Goal: Task Accomplishment & Management: Use online tool/utility

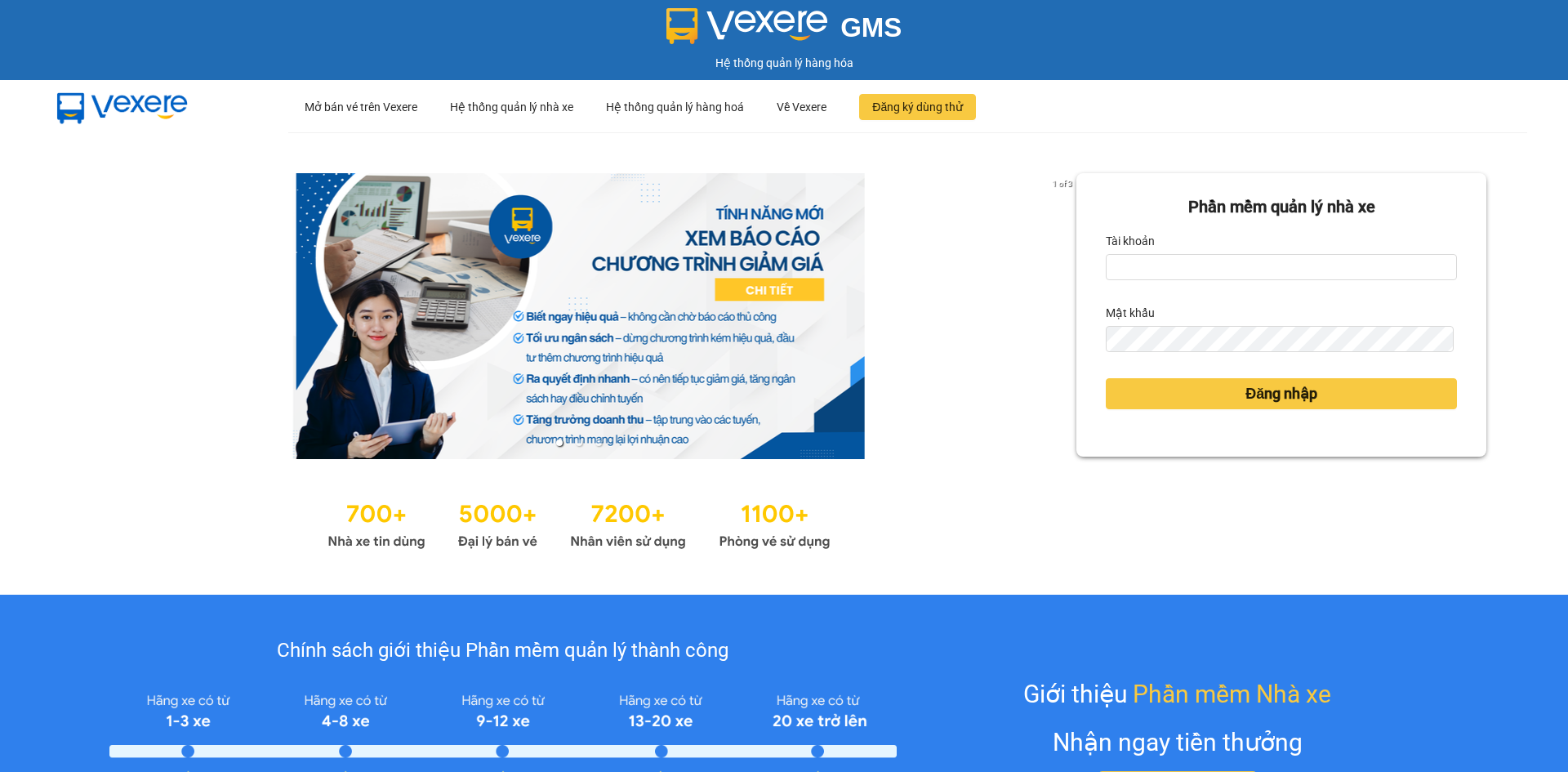
click at [1150, 253] on div "Tài khoản" at bounding box center [1281, 241] width 351 height 26
click at [1142, 264] on input "Tài khoản" at bounding box center [1281, 267] width 351 height 26
type input "hongphuc.tienoanh"
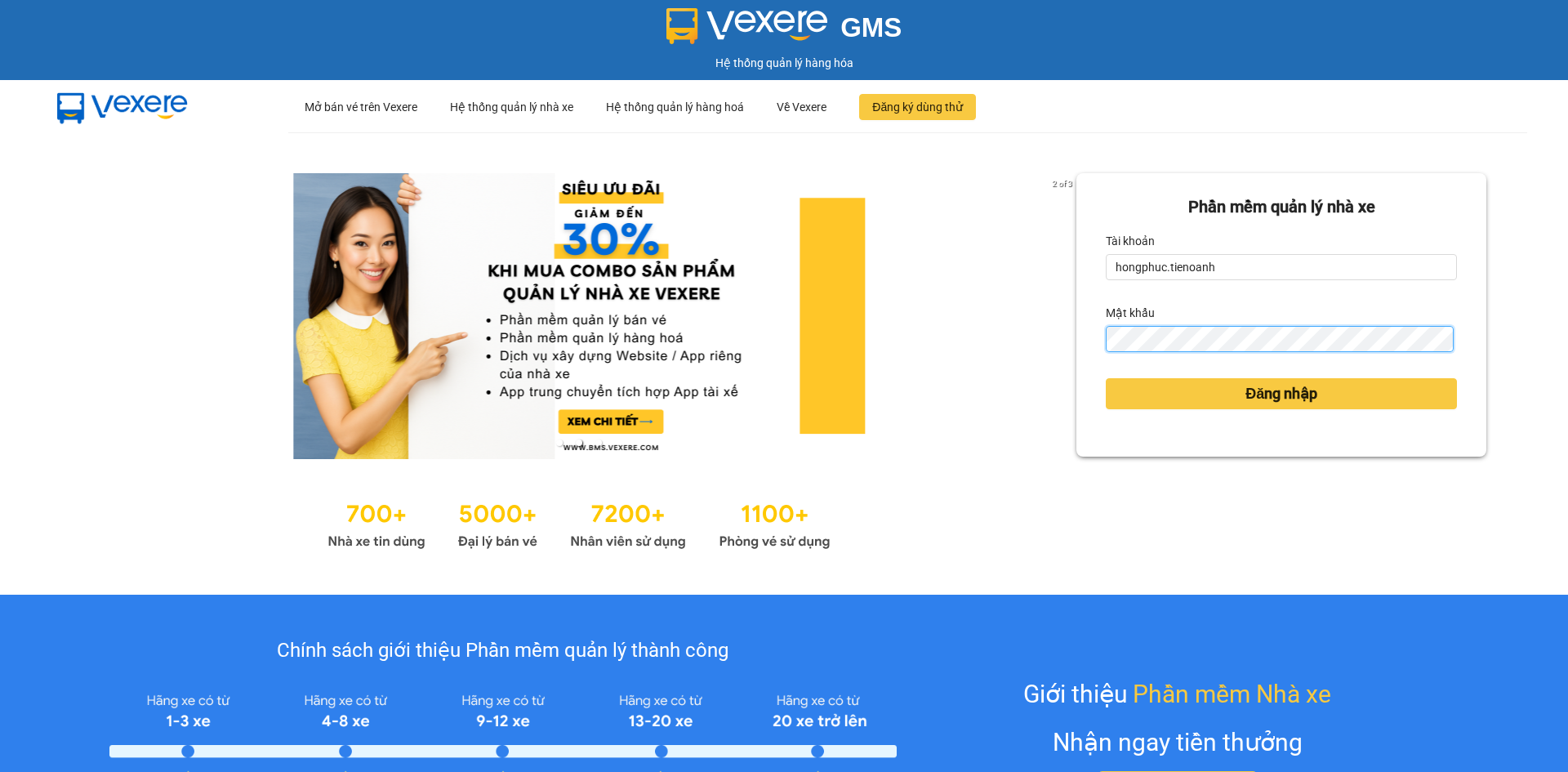
click at [1105, 379] on button "Đăng nhập" at bounding box center [1281, 393] width 351 height 31
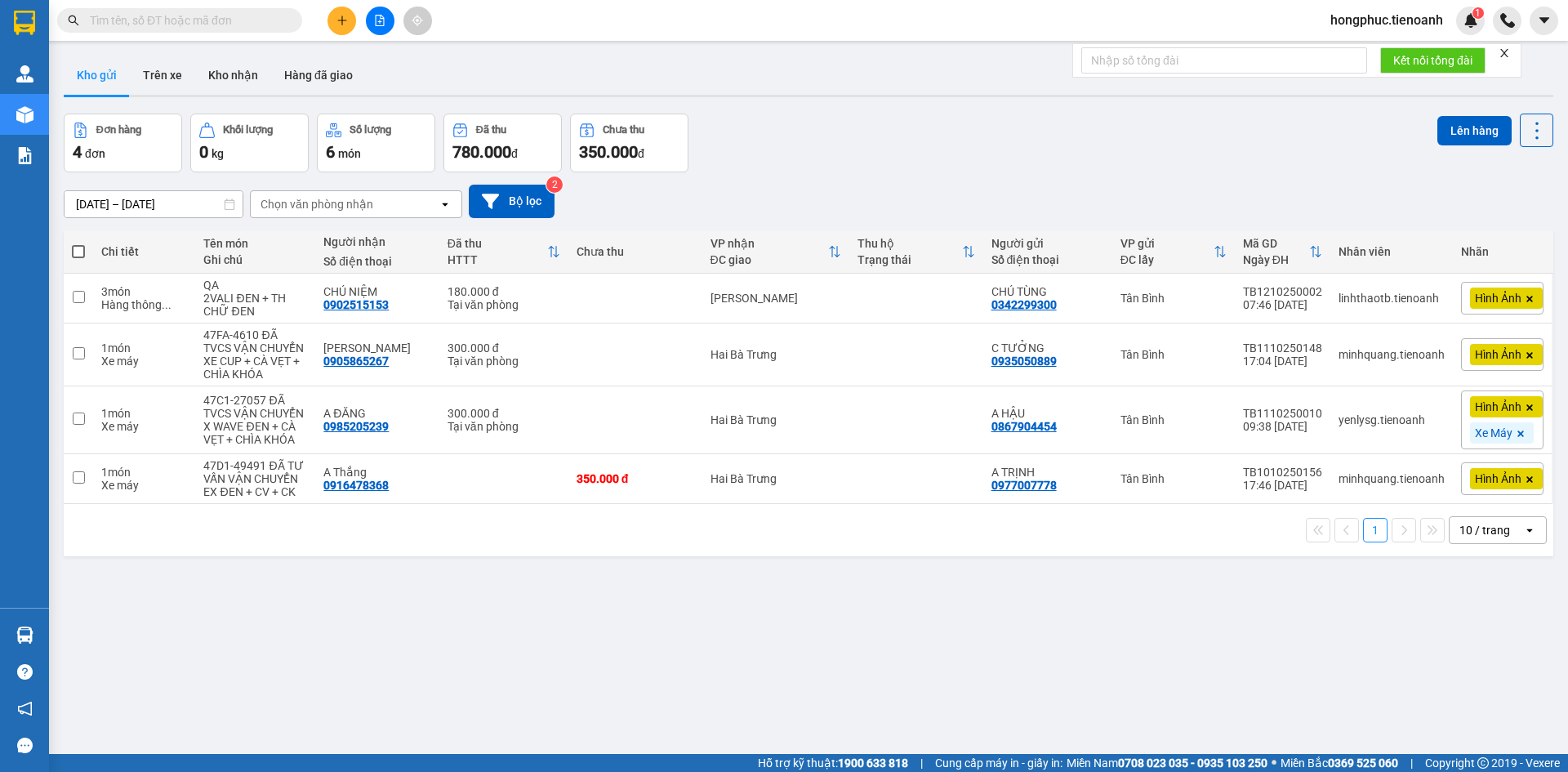
click at [134, 30] on span at bounding box center [180, 20] width 245 height 25
click at [151, 13] on input "text" at bounding box center [187, 20] width 193 height 18
paste input "0769471985"
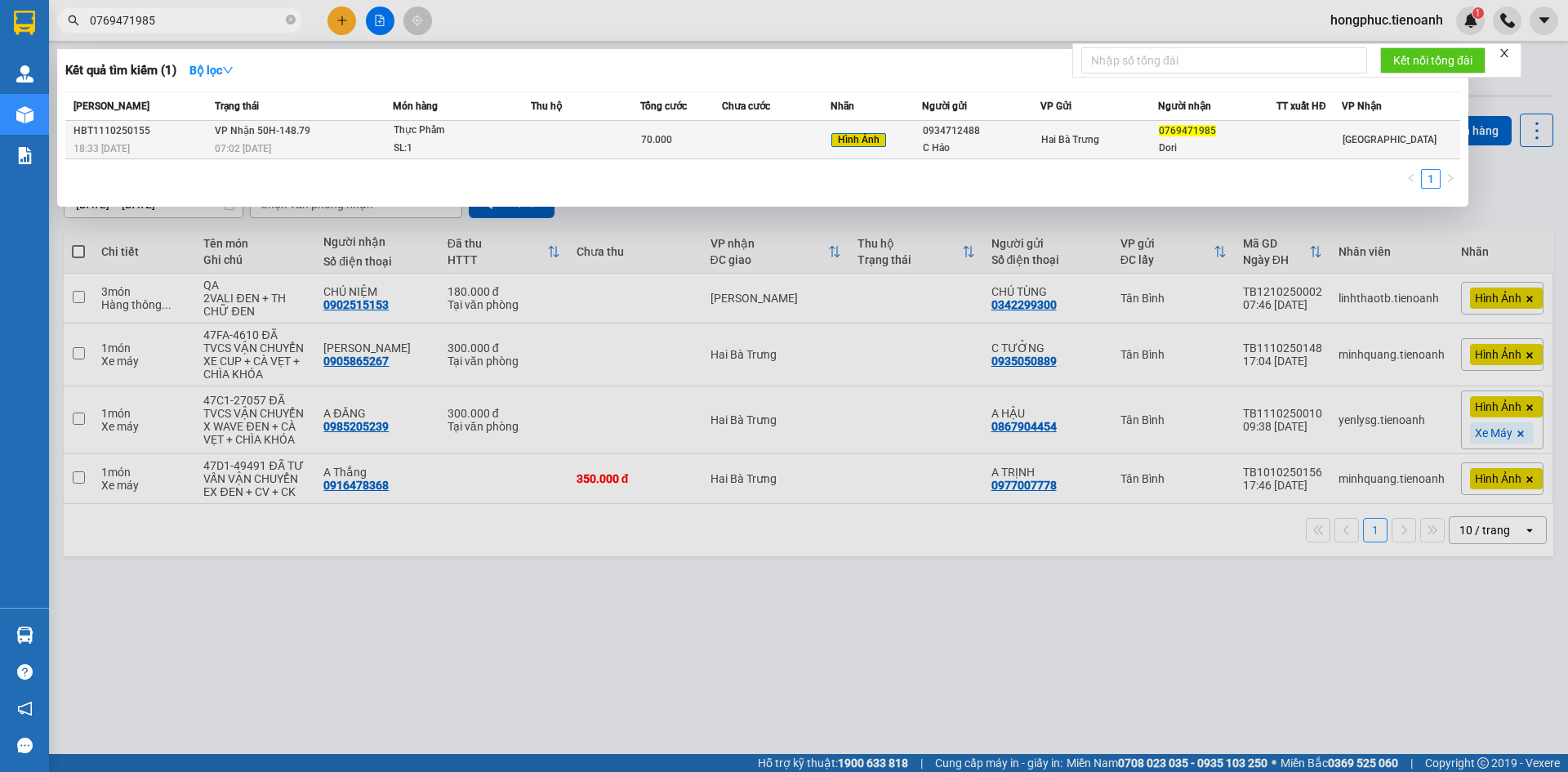
type input "0769471985"
click at [851, 144] on span "Hình Ảnh" at bounding box center [858, 140] width 54 height 15
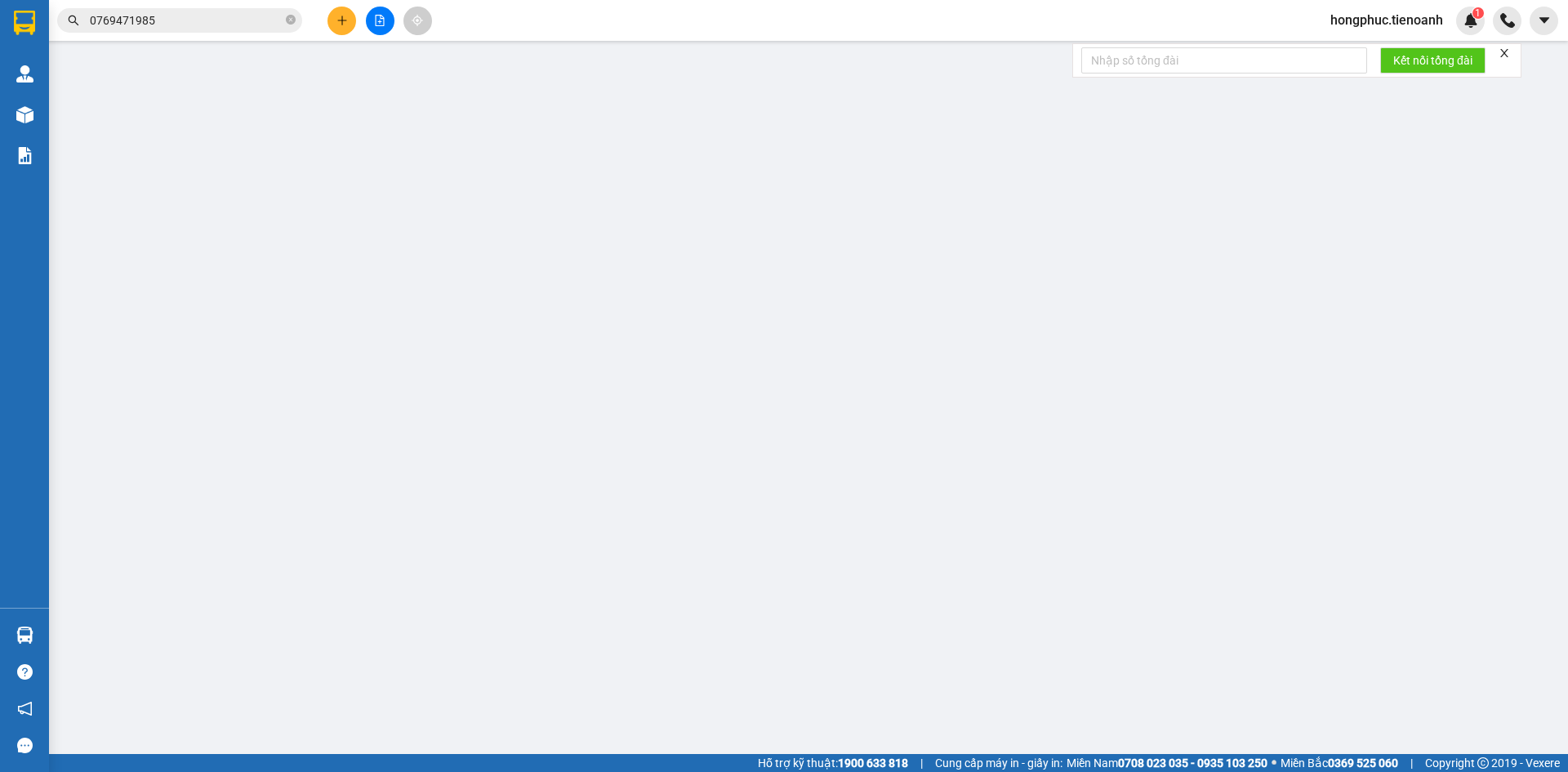
type input "0769471985"
type input "Dori"
type input "0934712488"
type input "C Hảo"
type input "0"
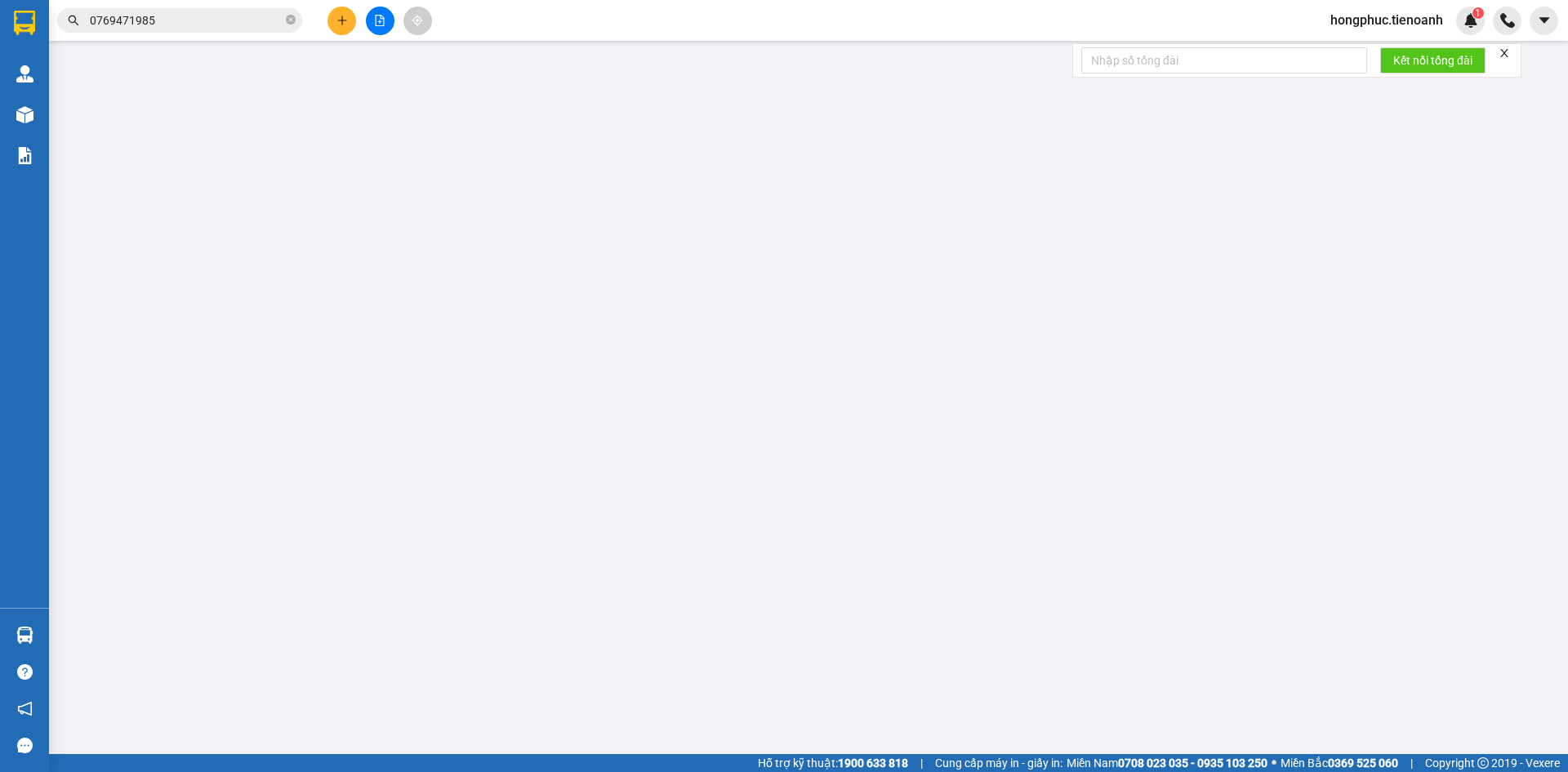
type input "70.000"
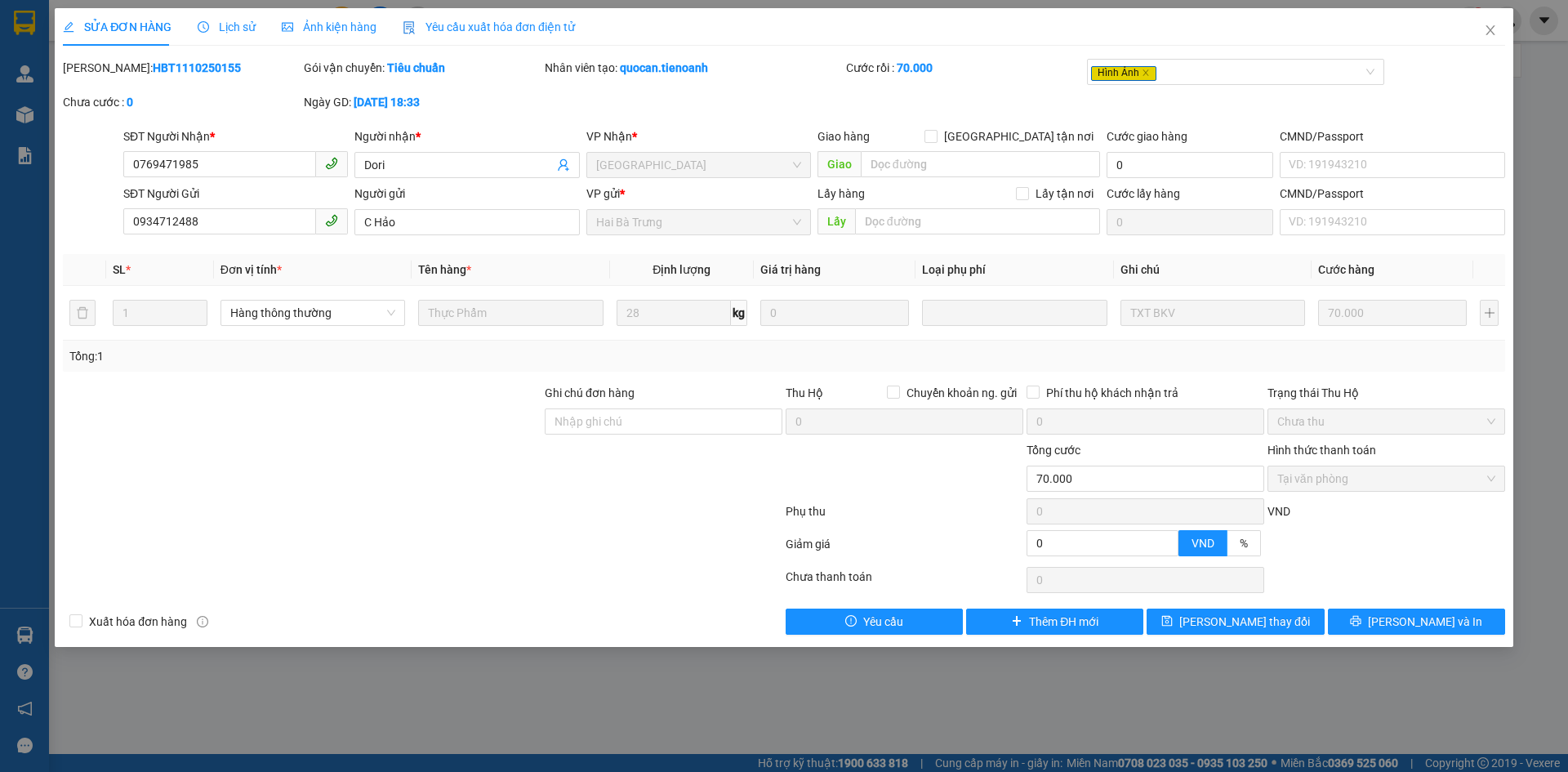
click at [227, 28] on span "Lịch sử" at bounding box center [227, 26] width 58 height 13
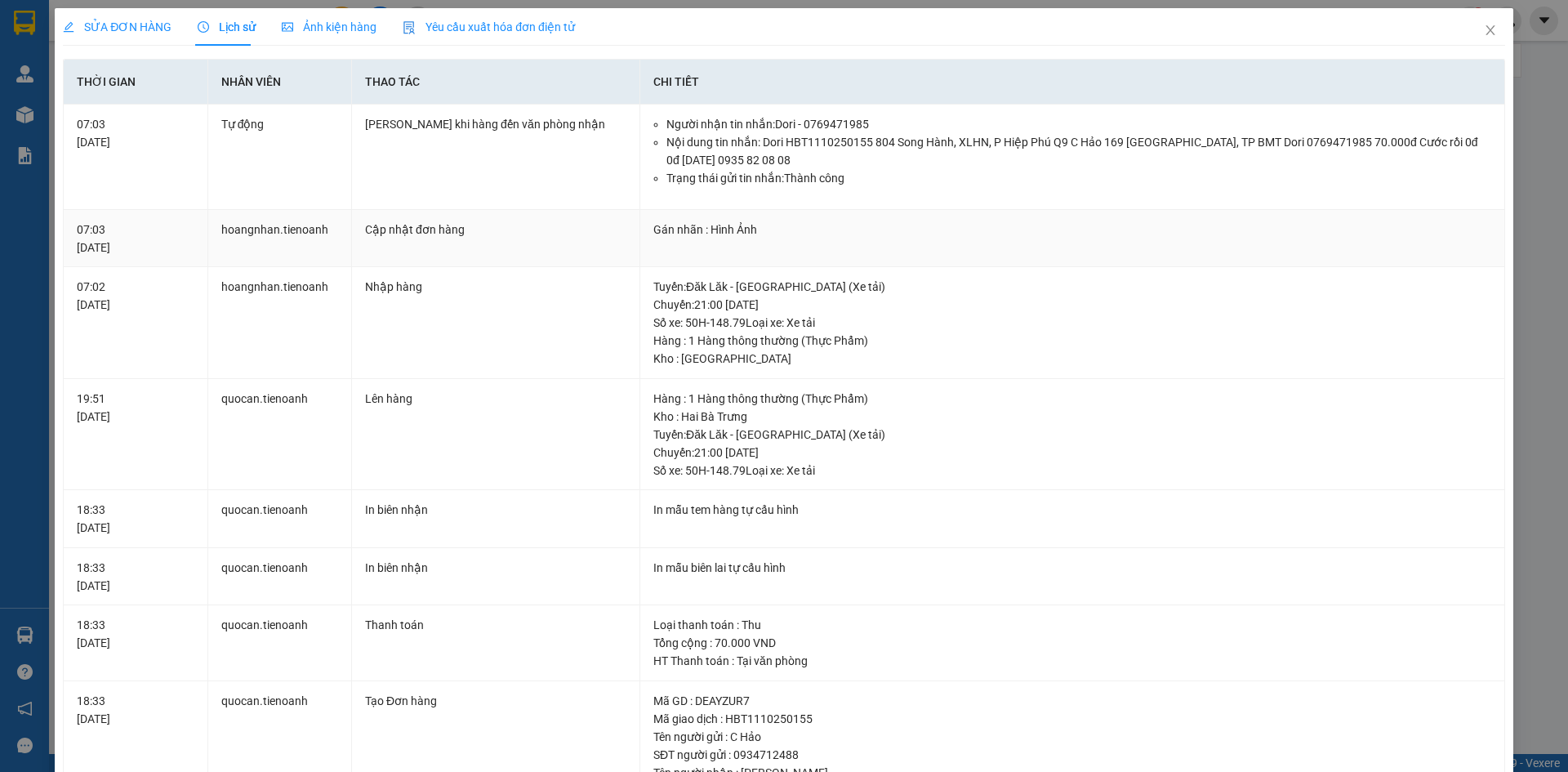
click at [719, 222] on div "Gán nhãn : Hình Ảnh" at bounding box center [1072, 230] width 838 height 18
click at [126, 17] on div "SỬA ĐƠN HÀNG" at bounding box center [117, 26] width 109 height 38
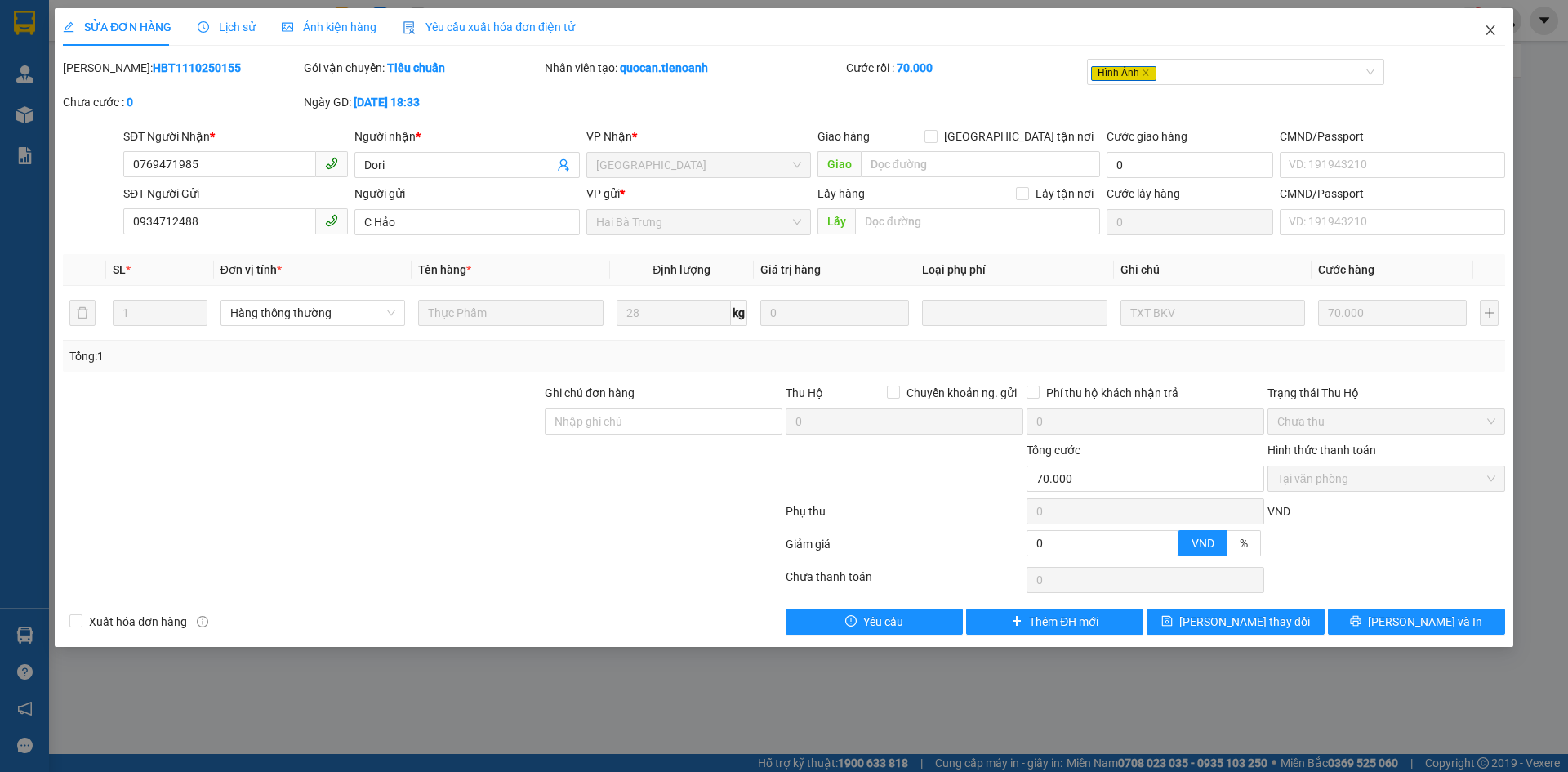
click at [1491, 30] on icon "close" at bounding box center [1490, 30] width 13 height 13
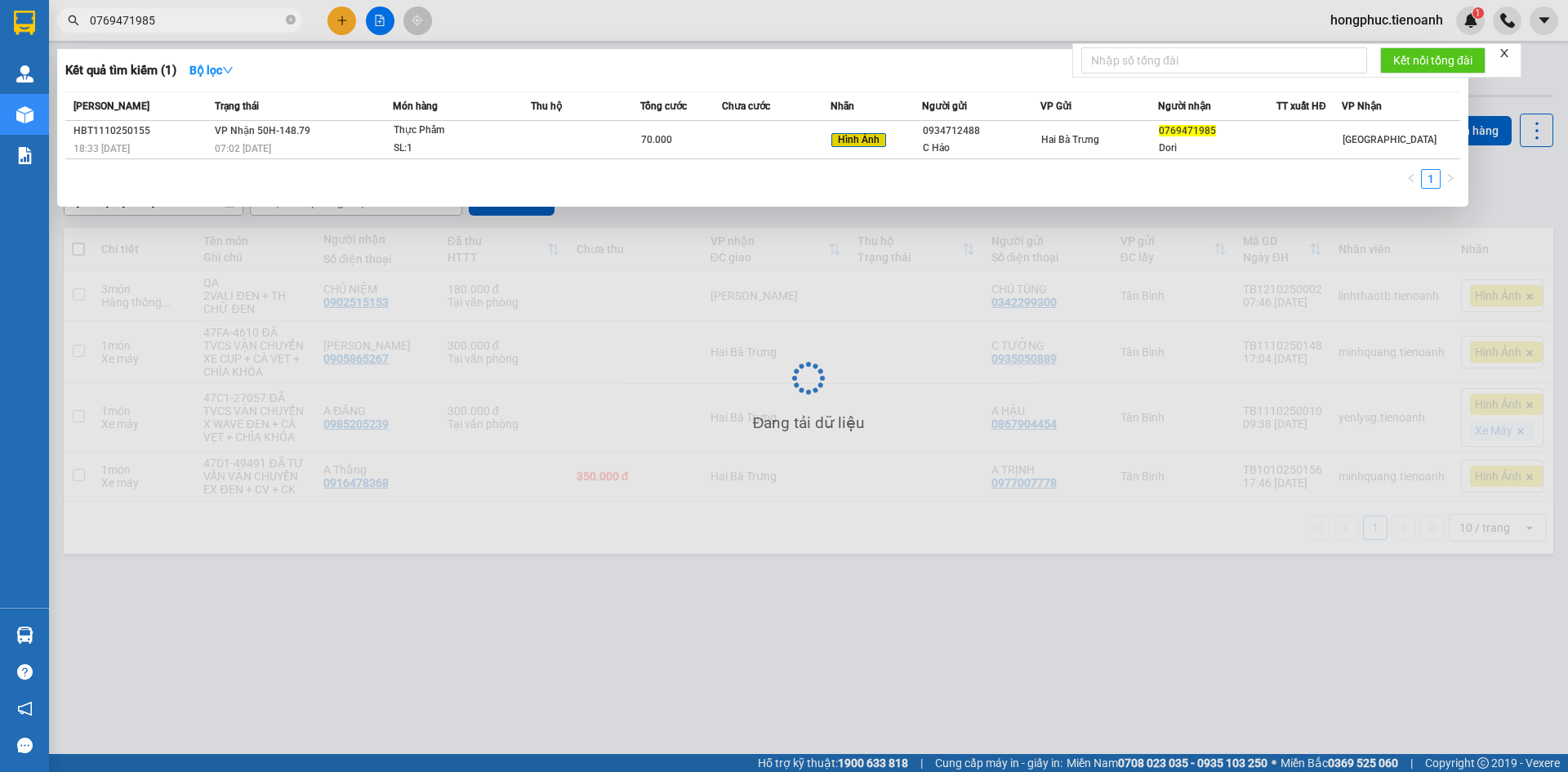
click at [152, 23] on input "0769471985" at bounding box center [187, 20] width 193 height 18
